Goal: Navigation & Orientation: Find specific page/section

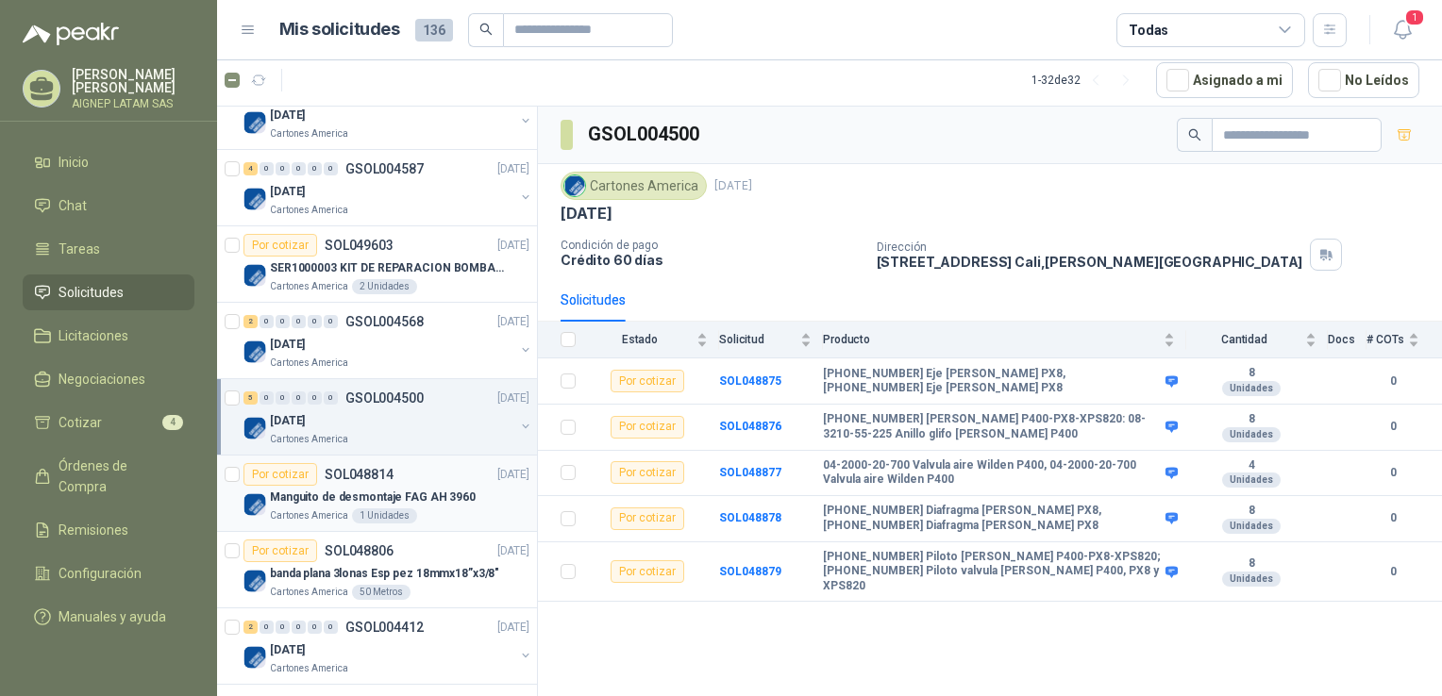
scroll to position [1793, 0]
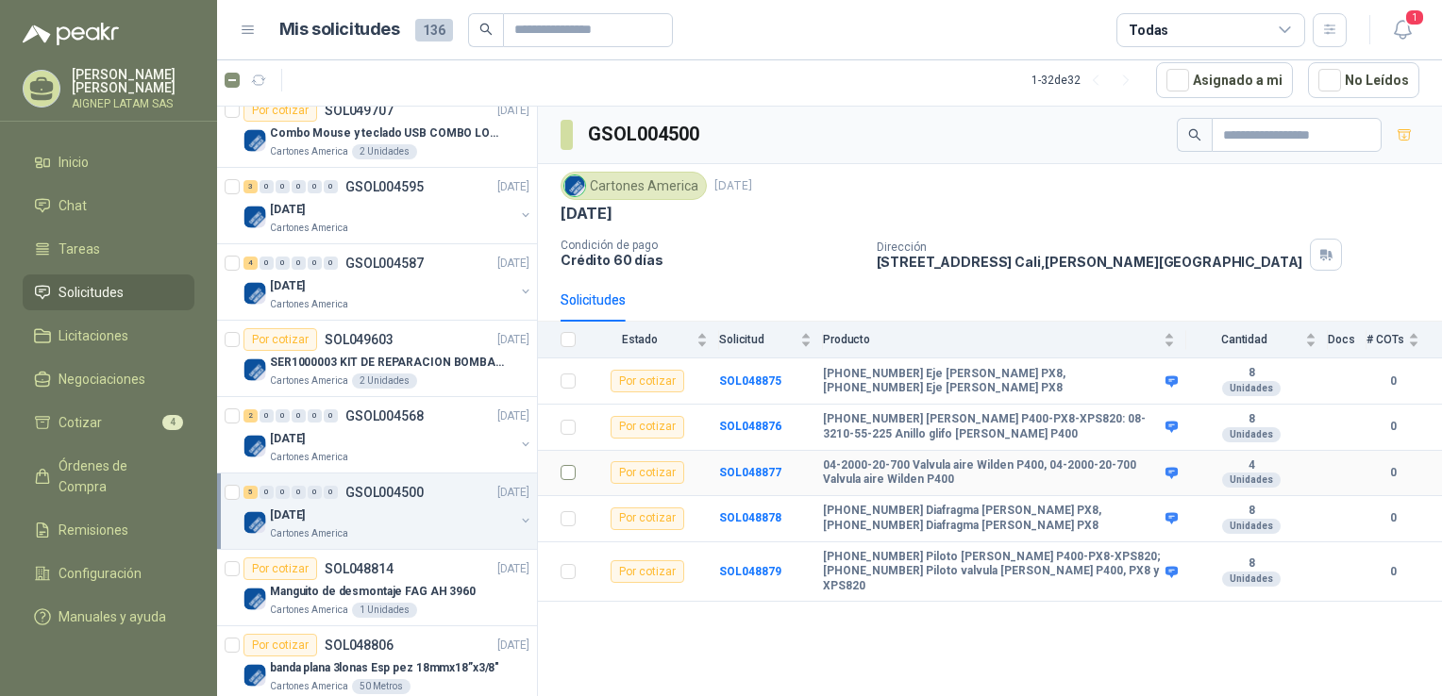
click at [559, 469] on td at bounding box center [562, 474] width 49 height 46
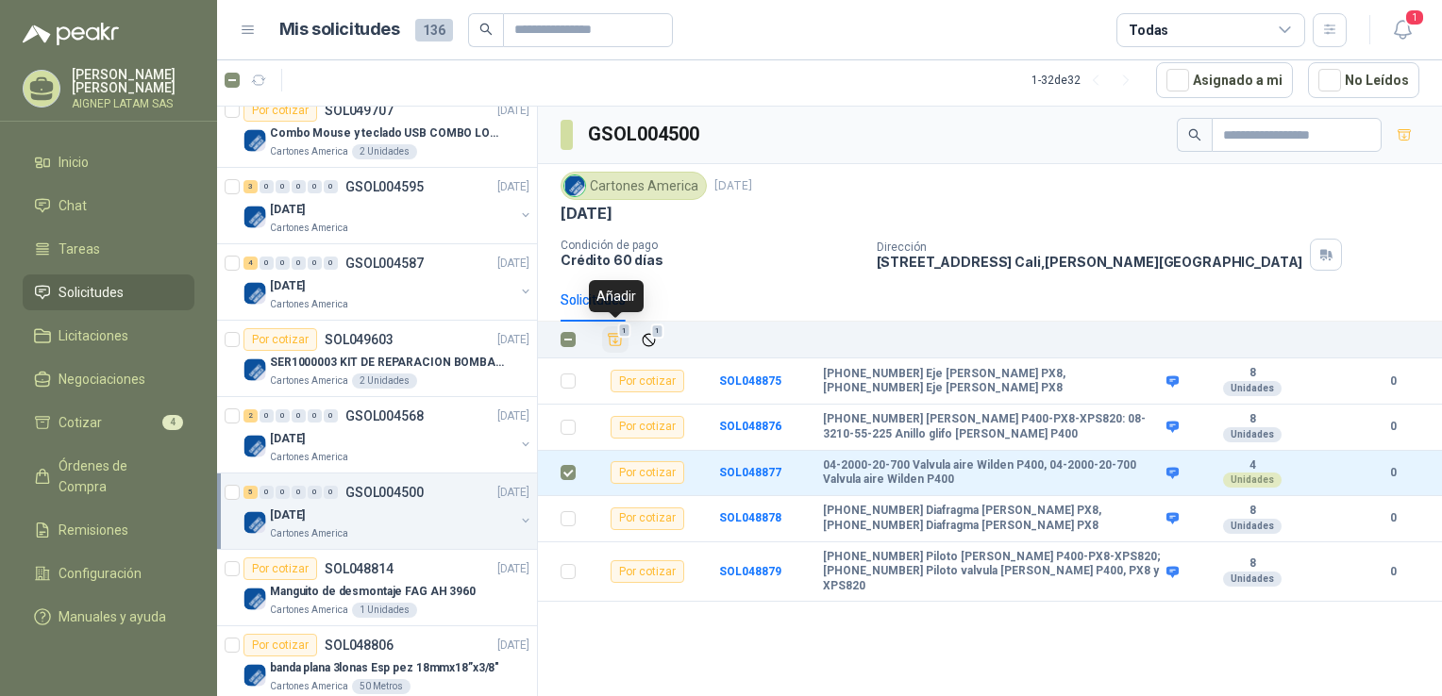
click at [616, 334] on icon "Añadir" at bounding box center [616, 340] width 14 height 12
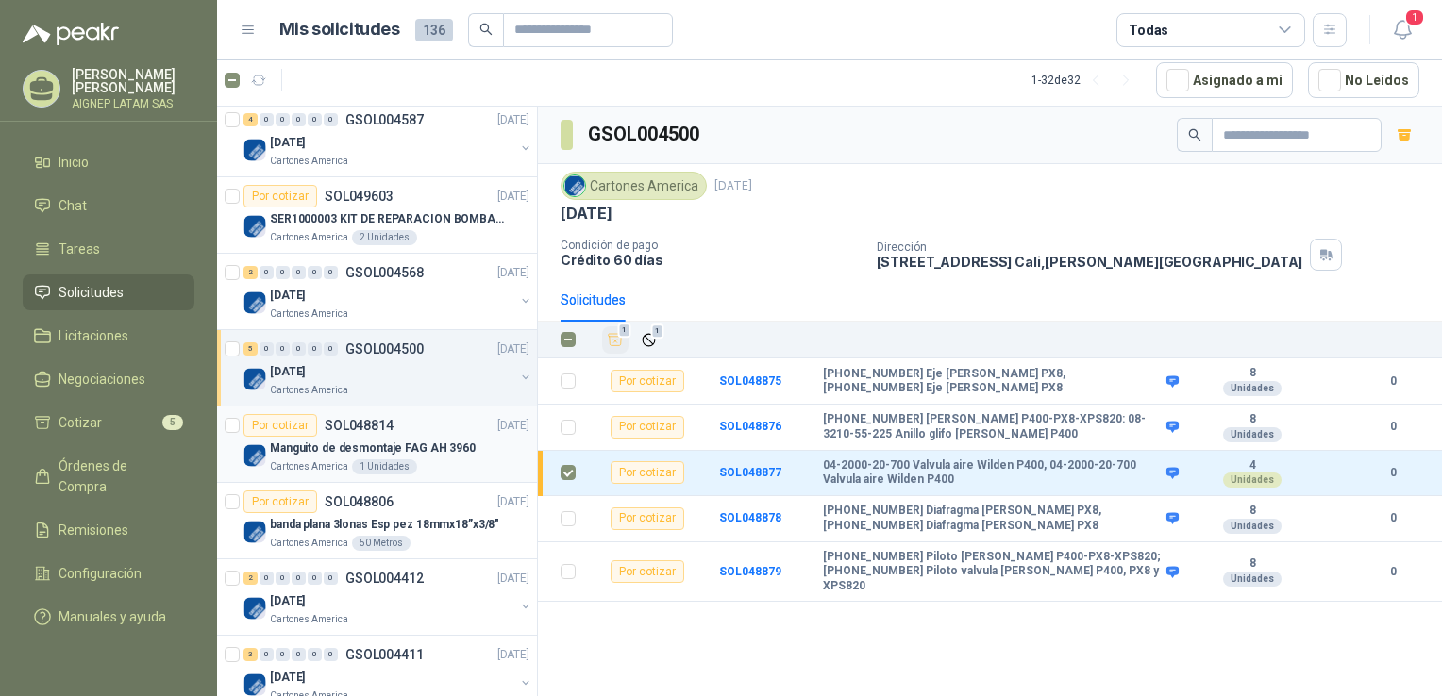
scroll to position [1981, 0]
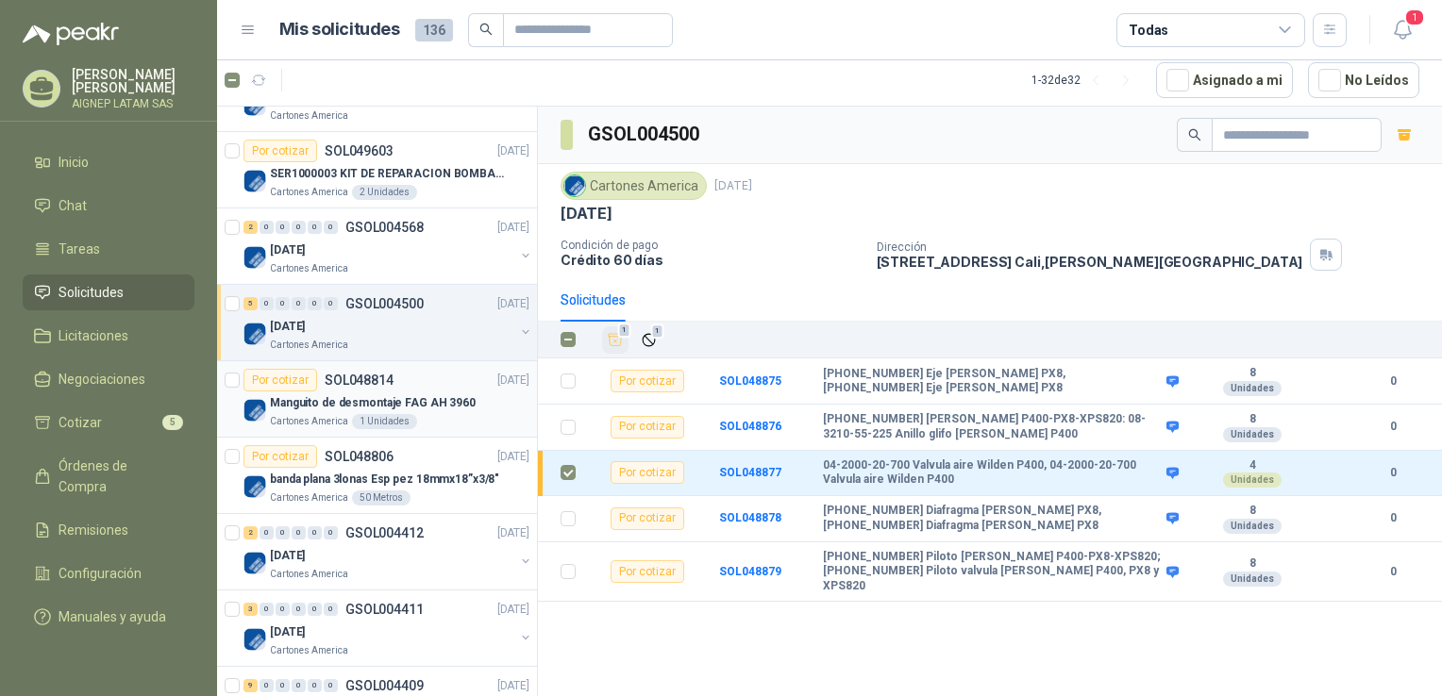
click at [404, 392] on div "Manguito de desmontaje FAG AH 3960" at bounding box center [399, 403] width 259 height 23
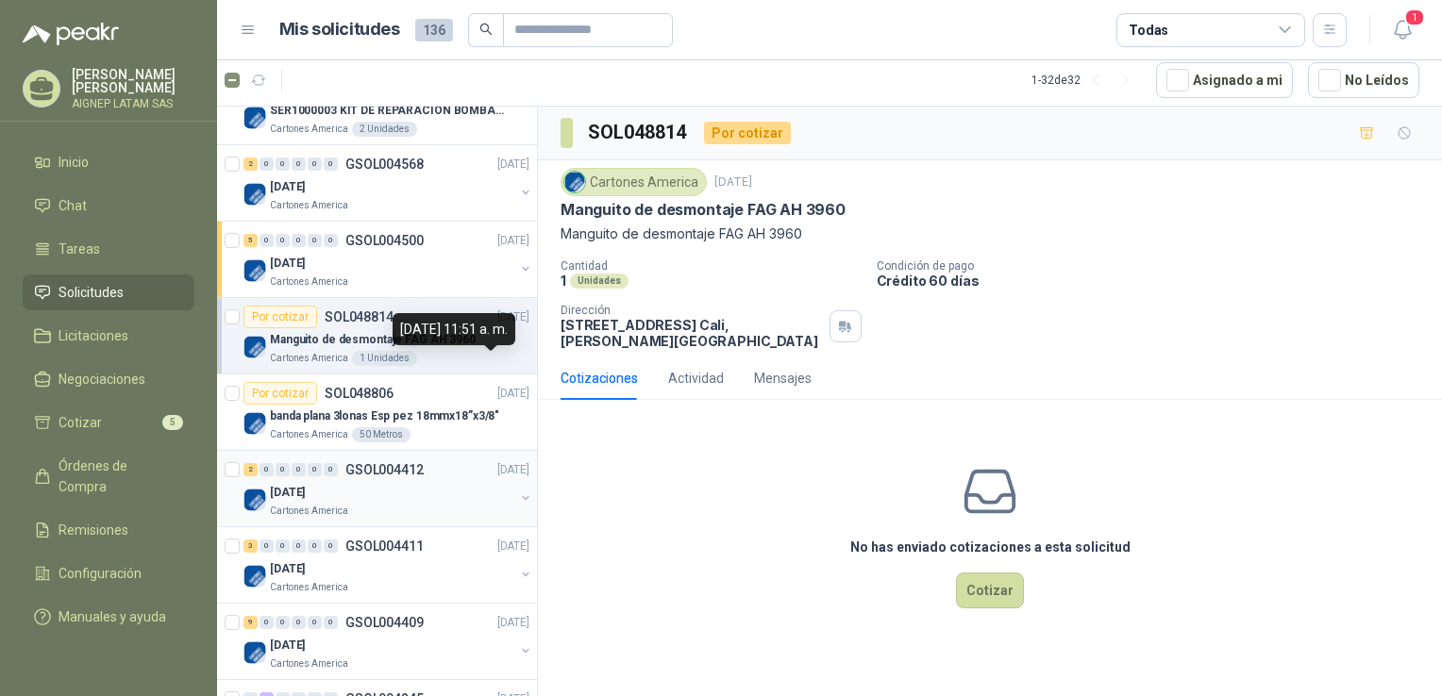
scroll to position [2076, 0]
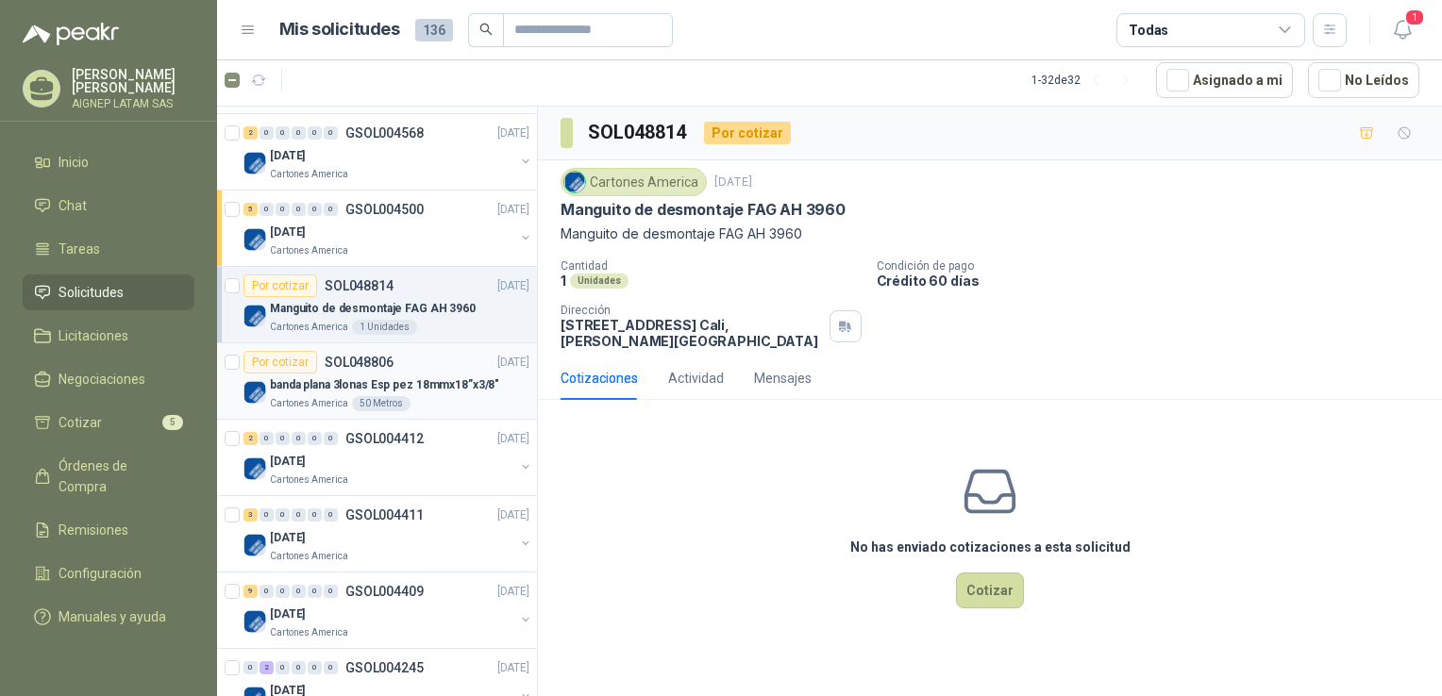
click at [455, 364] on div "Por cotizar SOL048806 [DATE]" at bounding box center [386, 362] width 286 height 23
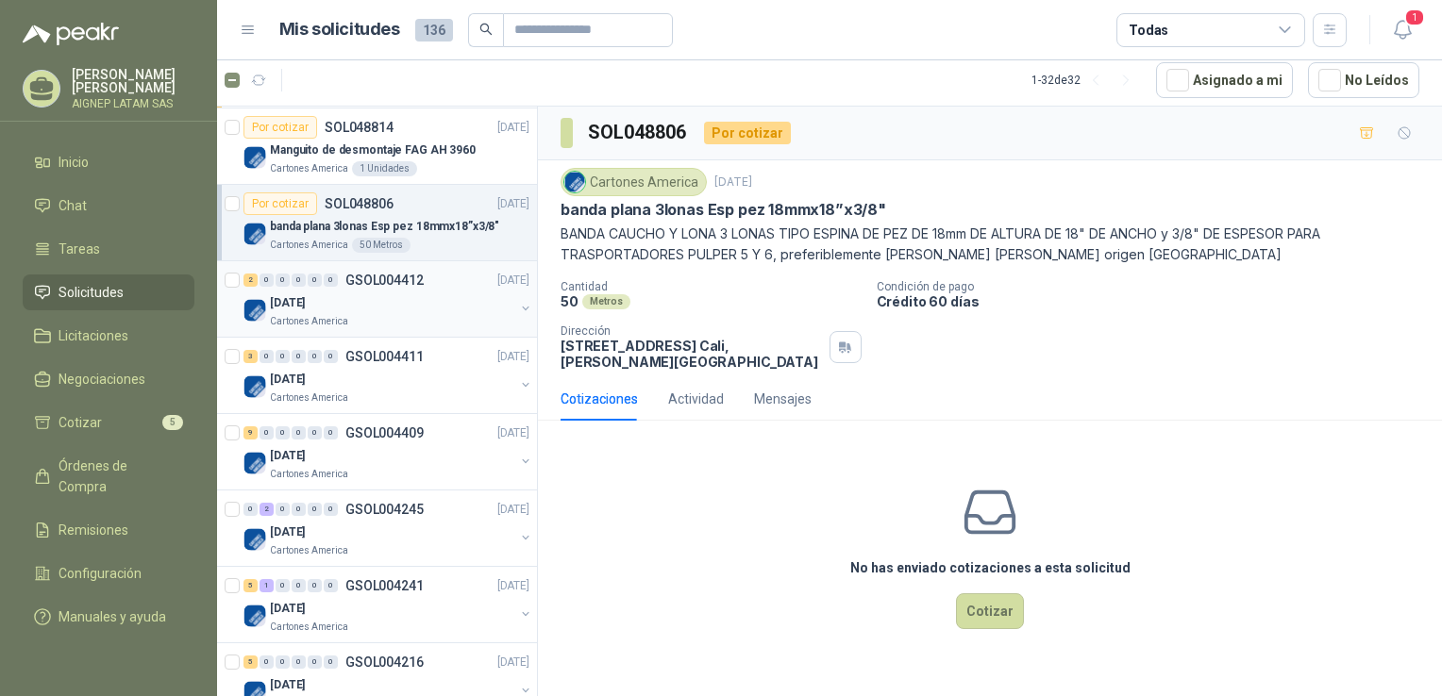
scroll to position [2264, 0]
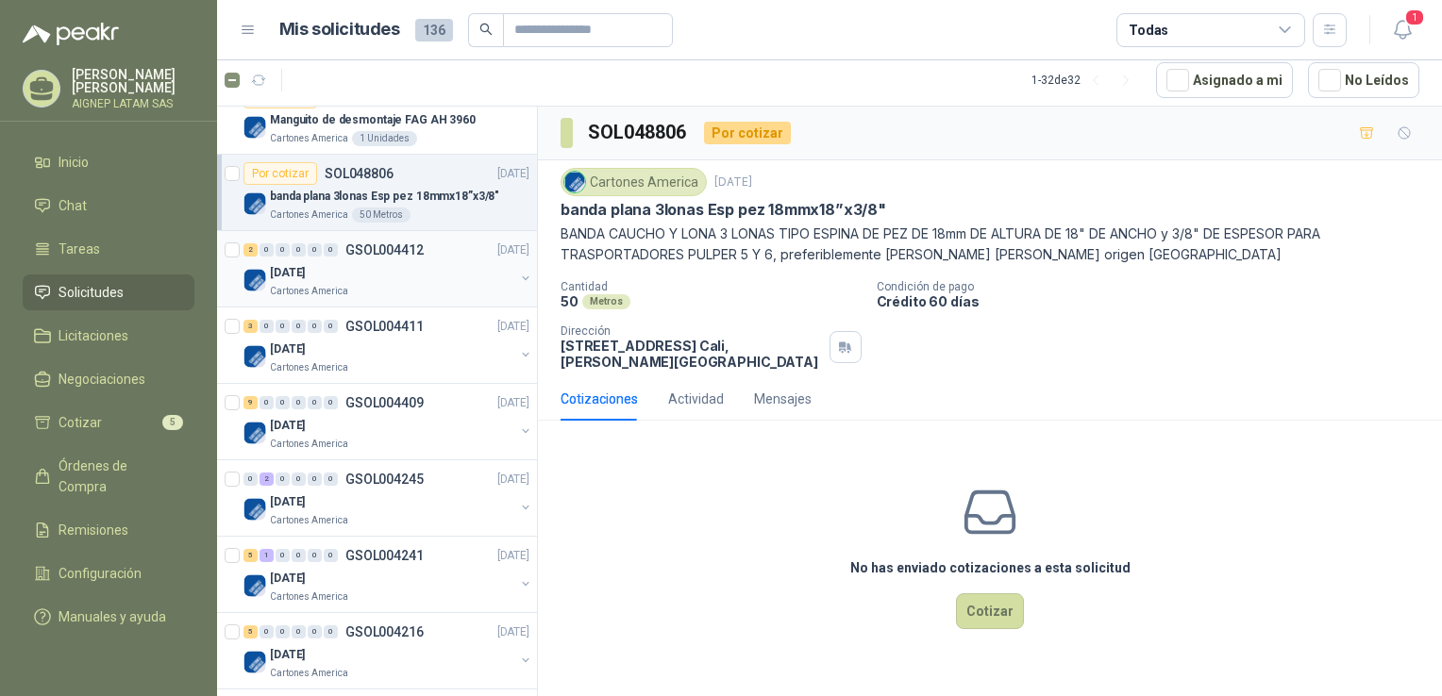
click at [462, 284] on div "Cartones America" at bounding box center [392, 291] width 244 height 15
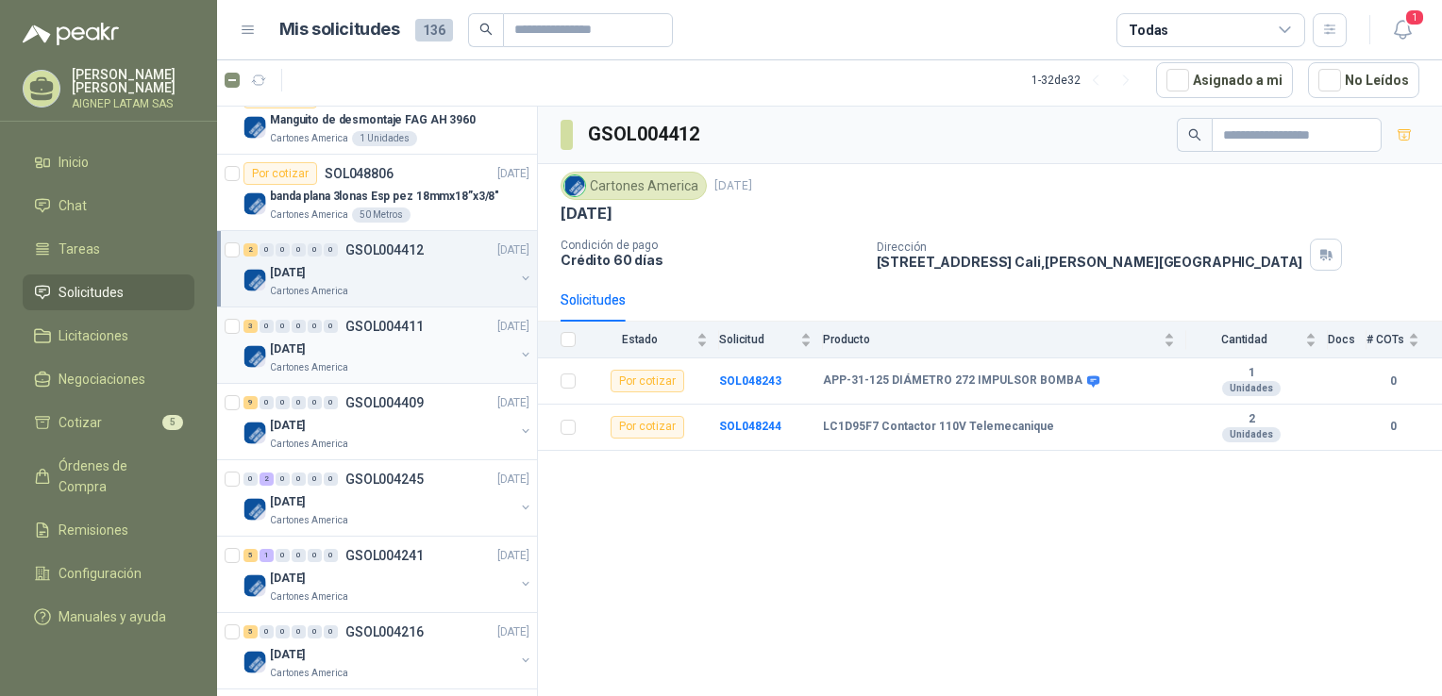
click at [419, 364] on div "Cartones America" at bounding box center [392, 367] width 244 height 15
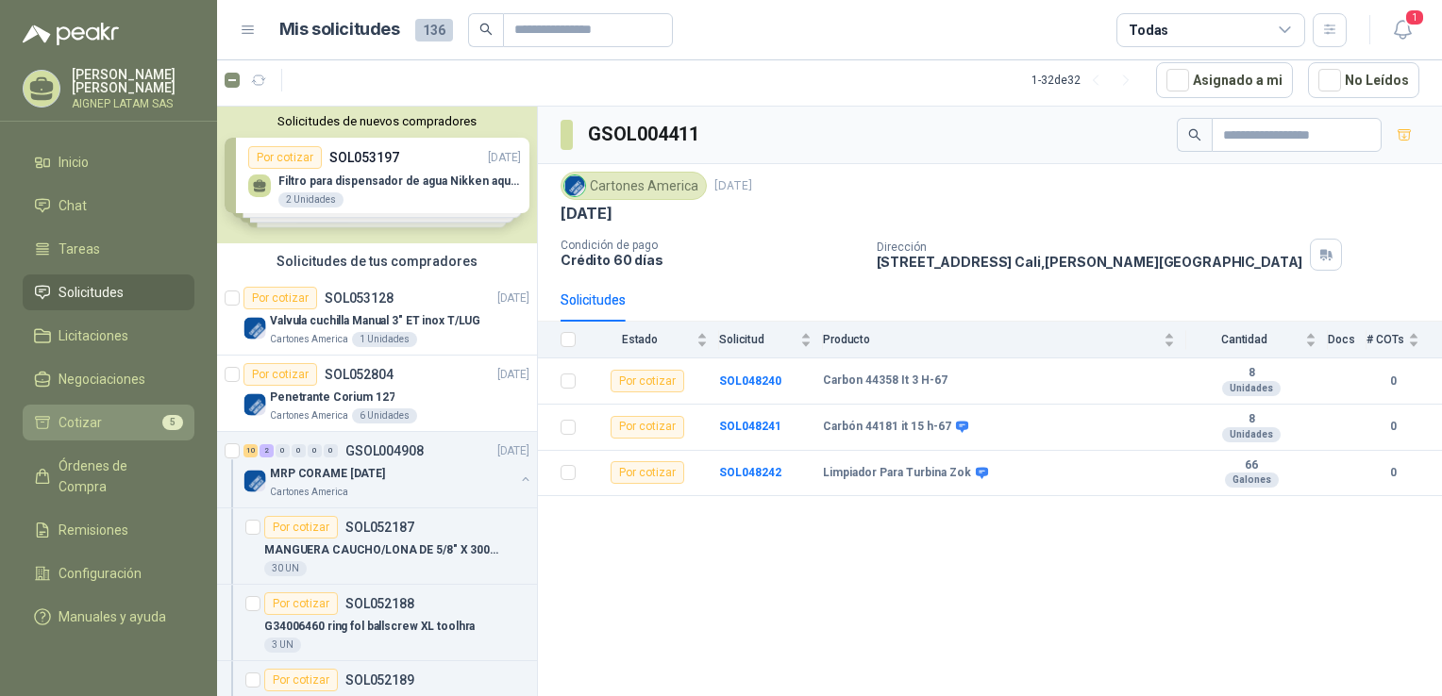
click at [142, 413] on li "Cotizar 5" at bounding box center [108, 422] width 149 height 21
